Goal: Transaction & Acquisition: Purchase product/service

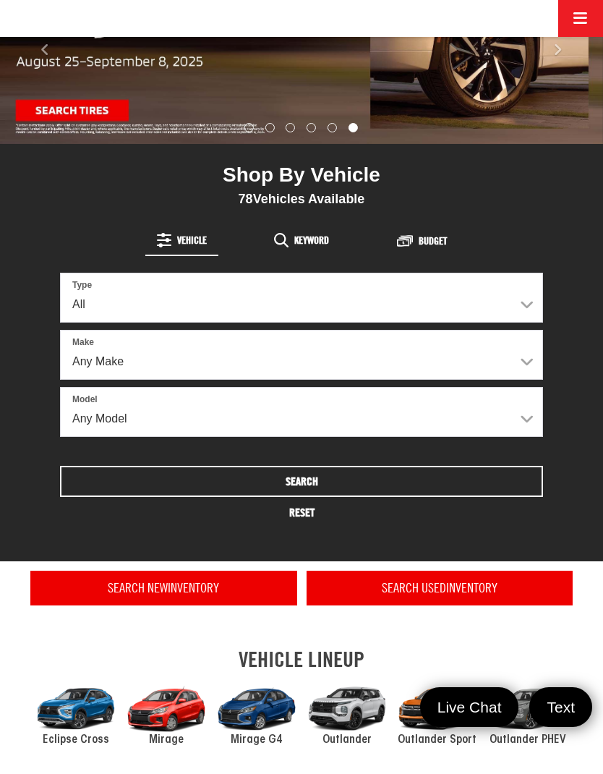
scroll to position [247, 0]
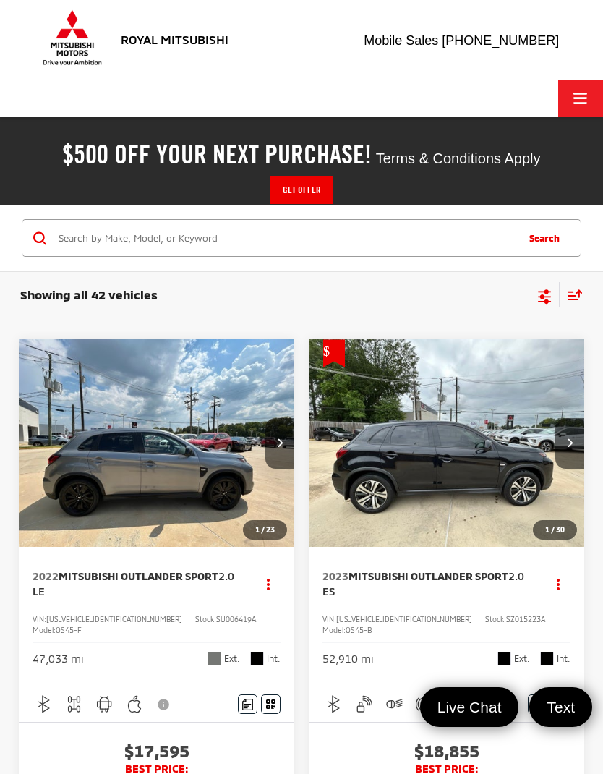
click at [82, 234] on input "Search by Make, Model, or Keyword" at bounding box center [286, 238] width 458 height 35
click at [578, 298] on icon "Select sort value" at bounding box center [574, 295] width 13 height 9
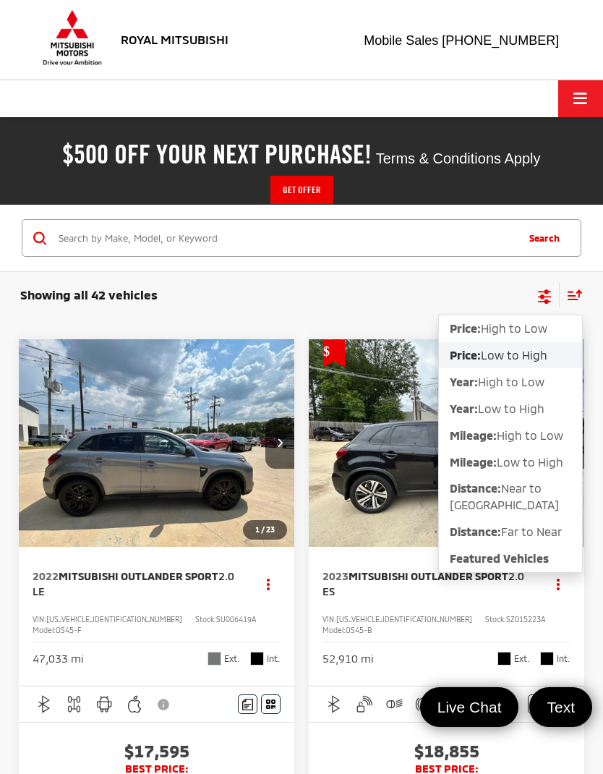
click at [525, 354] on span "Low to High" at bounding box center [514, 355] width 67 height 14
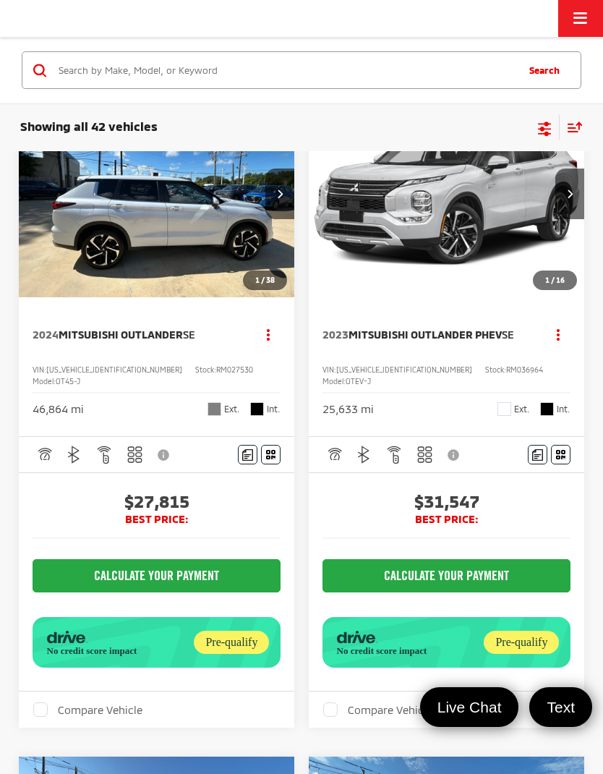
scroll to position [2269, 0]
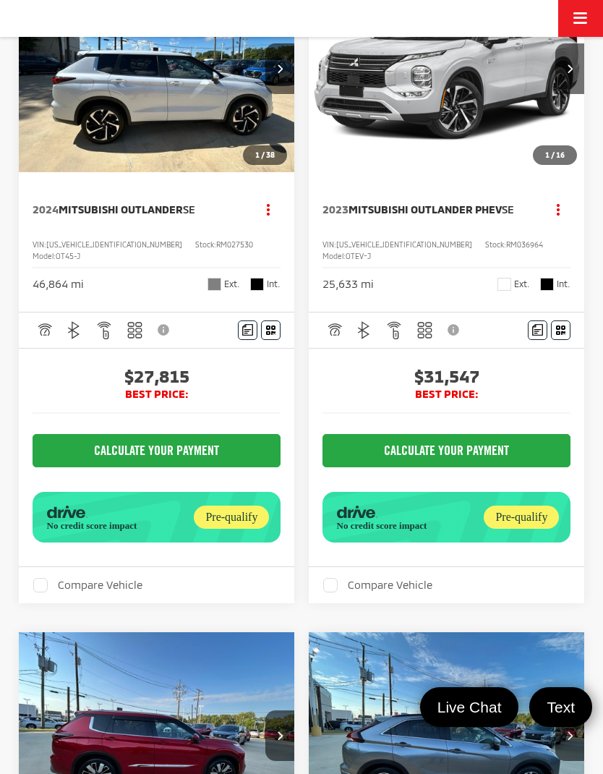
click at [479, 215] on span "Mitsubishi Outlander PHEV" at bounding box center [424, 208] width 153 height 13
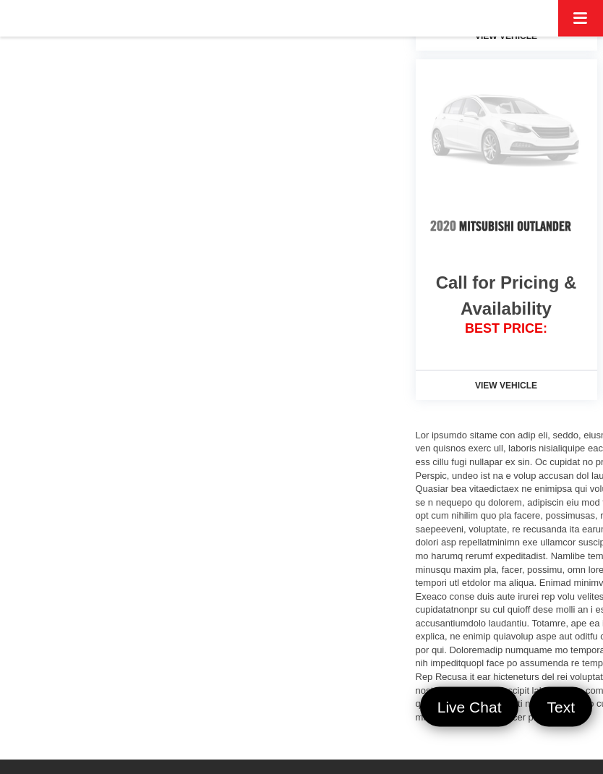
scroll to position [1851, 0]
